Goal: Task Accomplishment & Management: Use online tool/utility

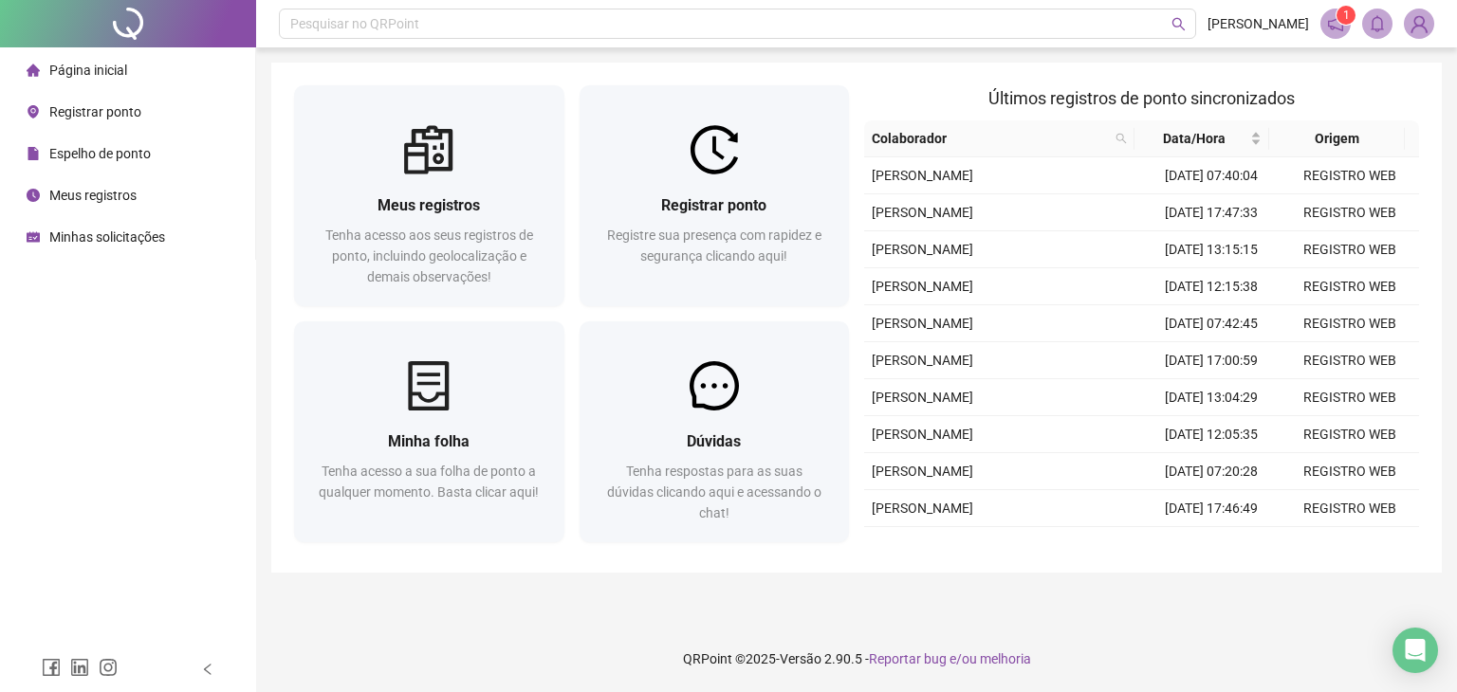
click at [131, 113] on span "Registrar ponto" at bounding box center [95, 111] width 92 height 15
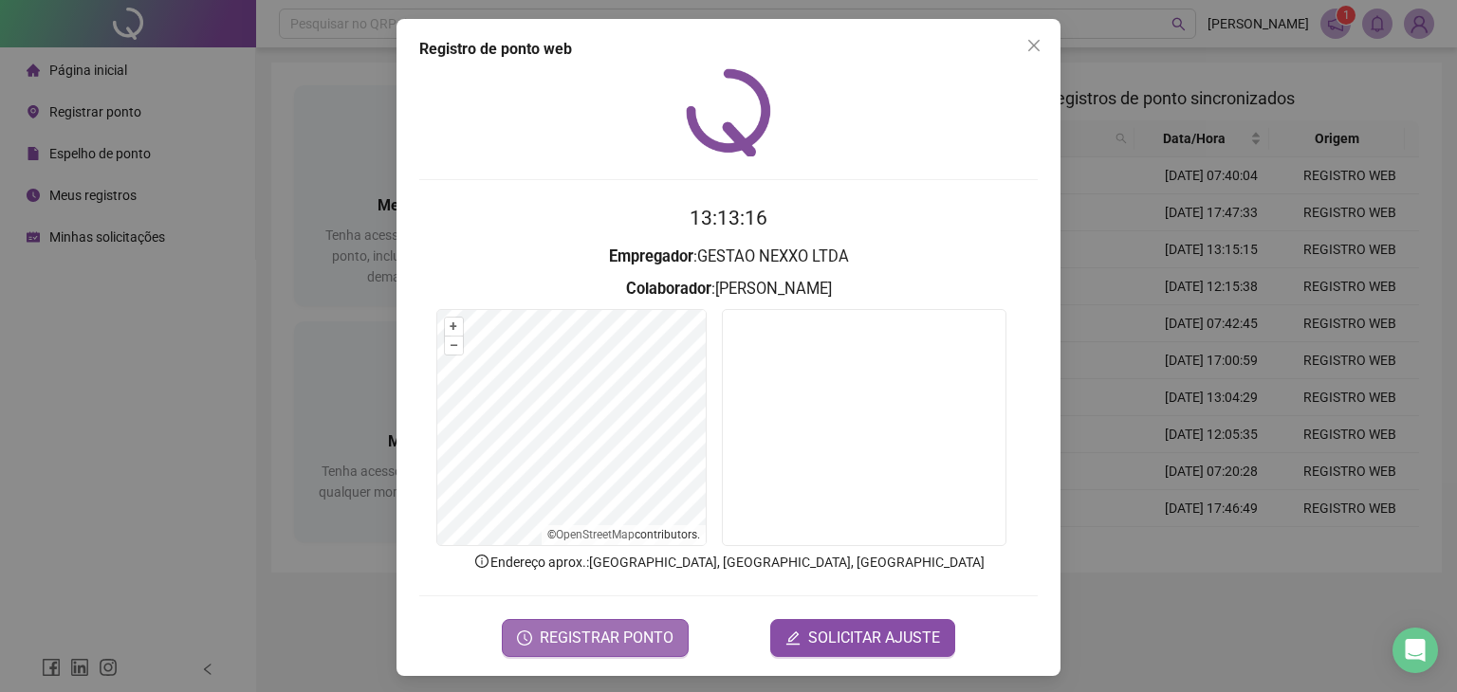
click at [590, 629] on span "REGISTRAR PONTO" at bounding box center [607, 638] width 134 height 23
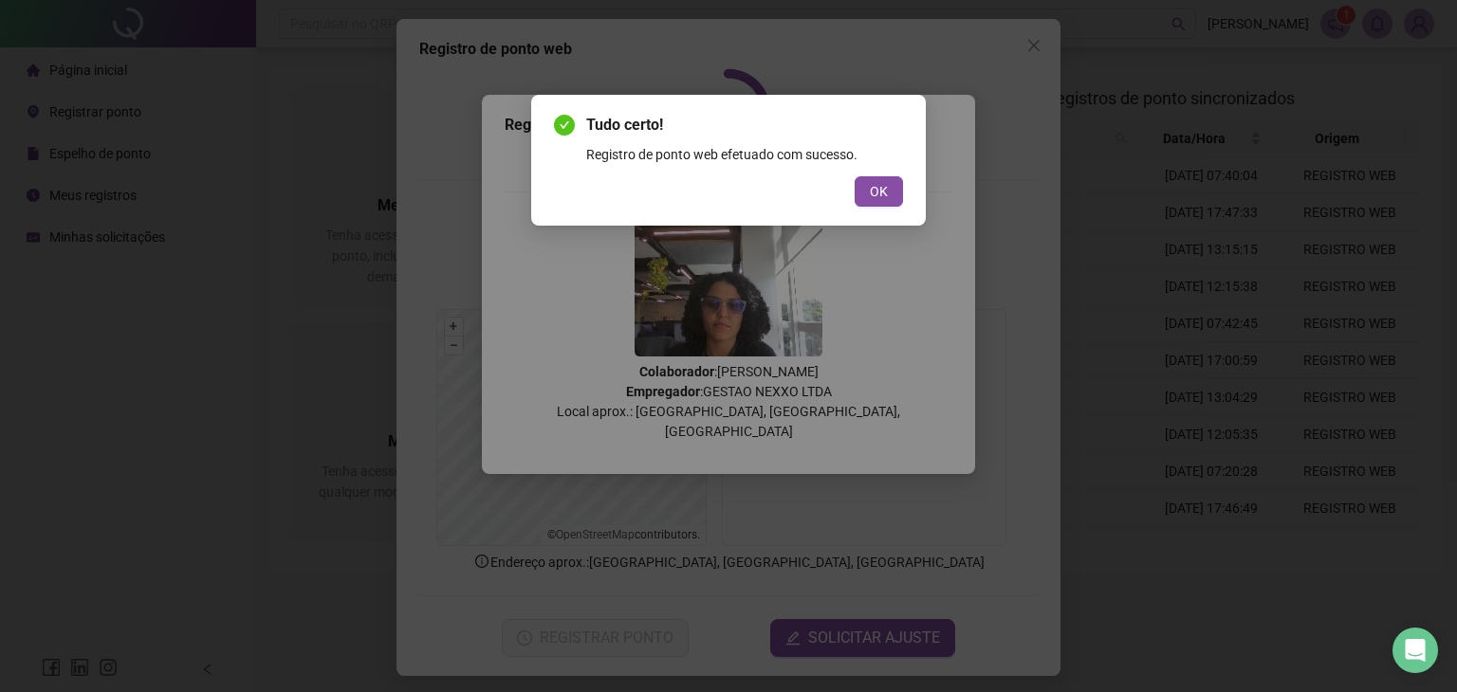
click at [868, 190] on button "OK" at bounding box center [878, 191] width 48 height 30
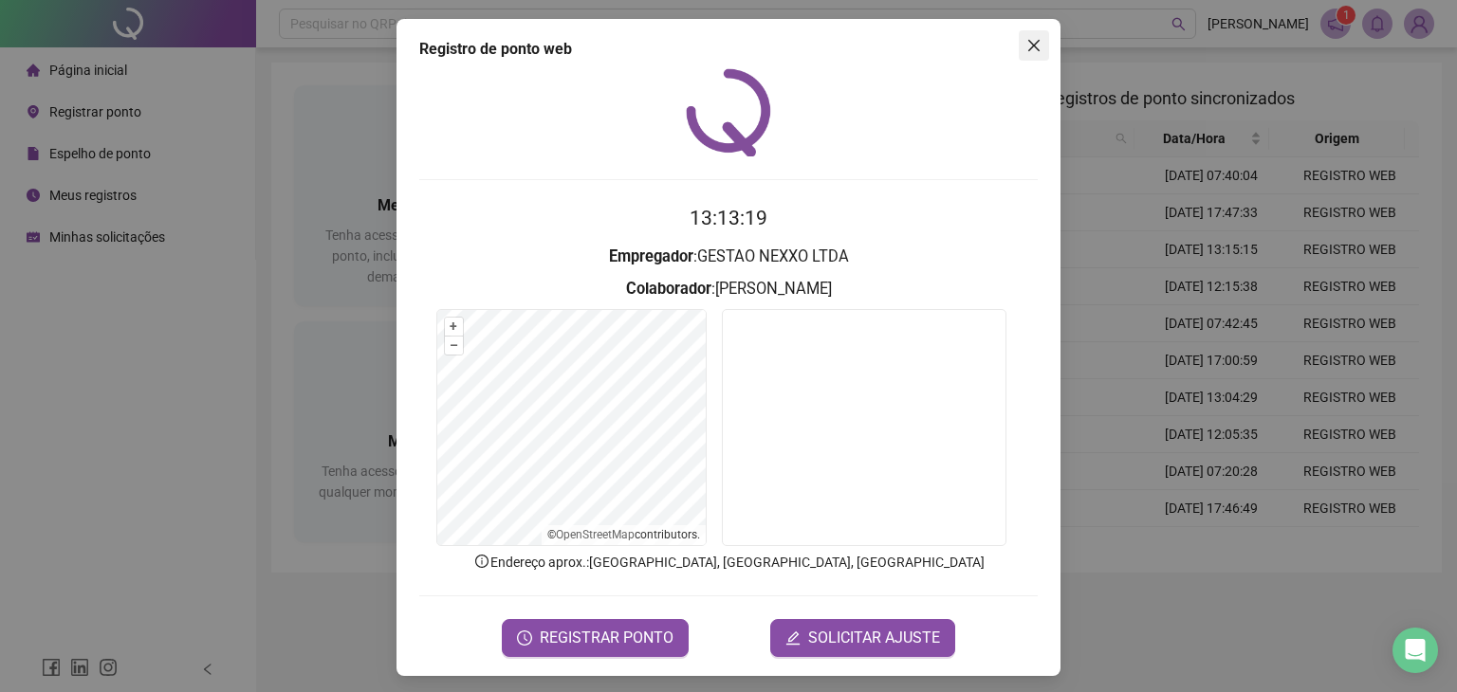
click at [1031, 51] on icon "close" at bounding box center [1033, 45] width 15 height 15
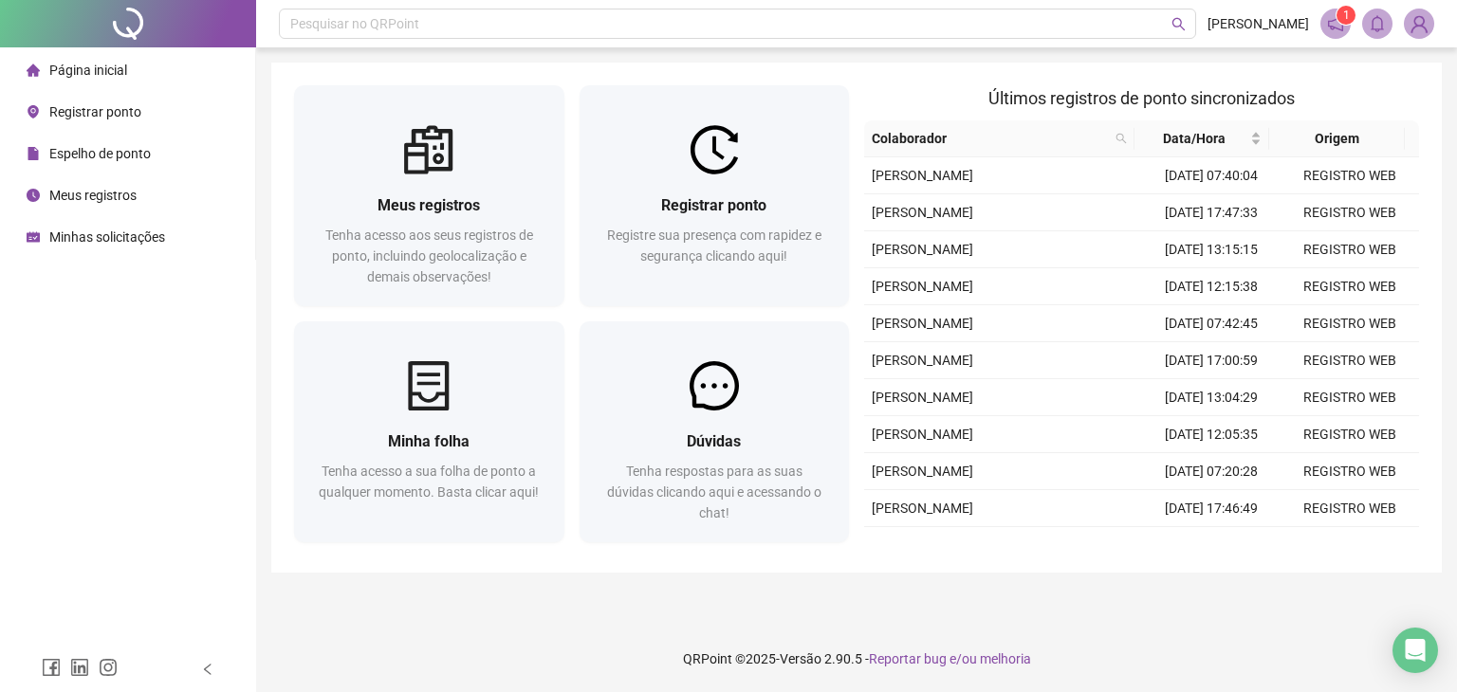
click at [84, 202] on span "Meus registros" at bounding box center [92, 195] width 87 height 15
